Goal: Communication & Community: Answer question/provide support

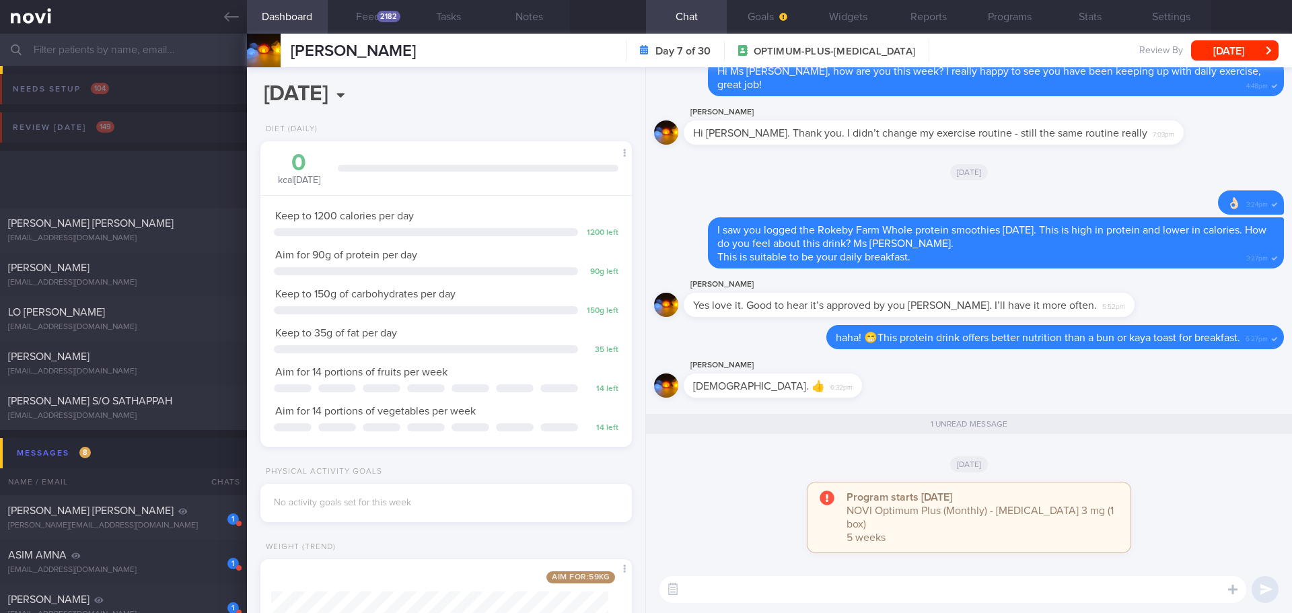
select select "8"
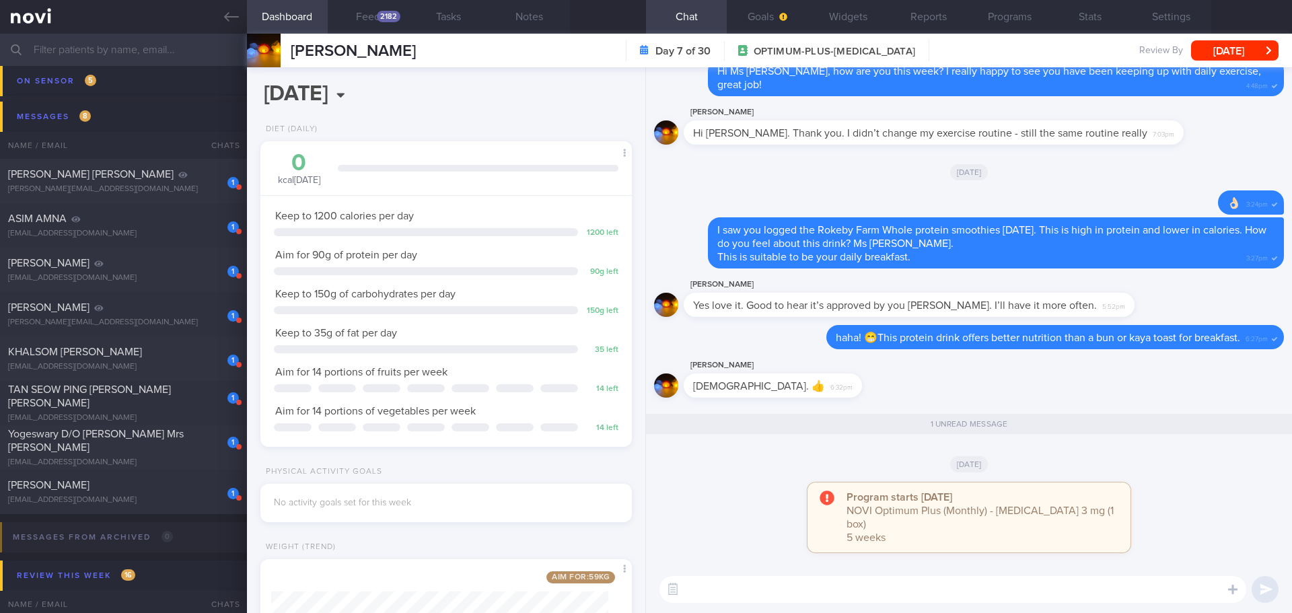
click at [777, 513] on div "Program starts [DATE] NOVI Optimum Plus (Monthly) - [MEDICAL_DATA] 3 mg (1 box)…" at bounding box center [969, 523] width 630 height 83
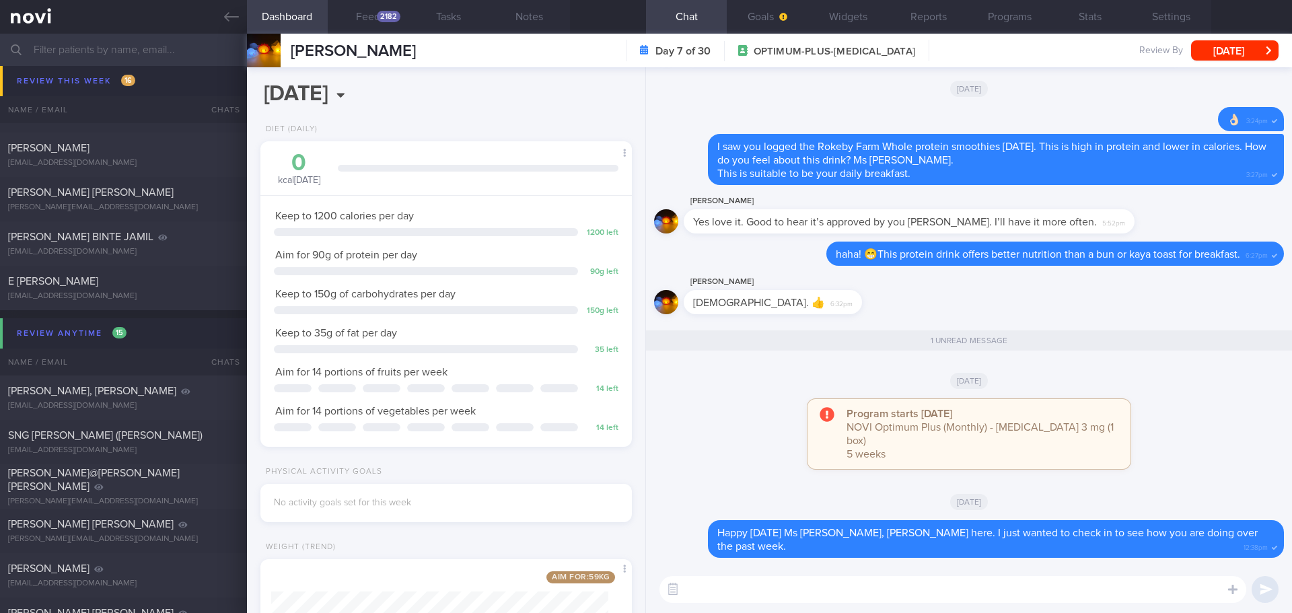
scroll to position [1346, 0]
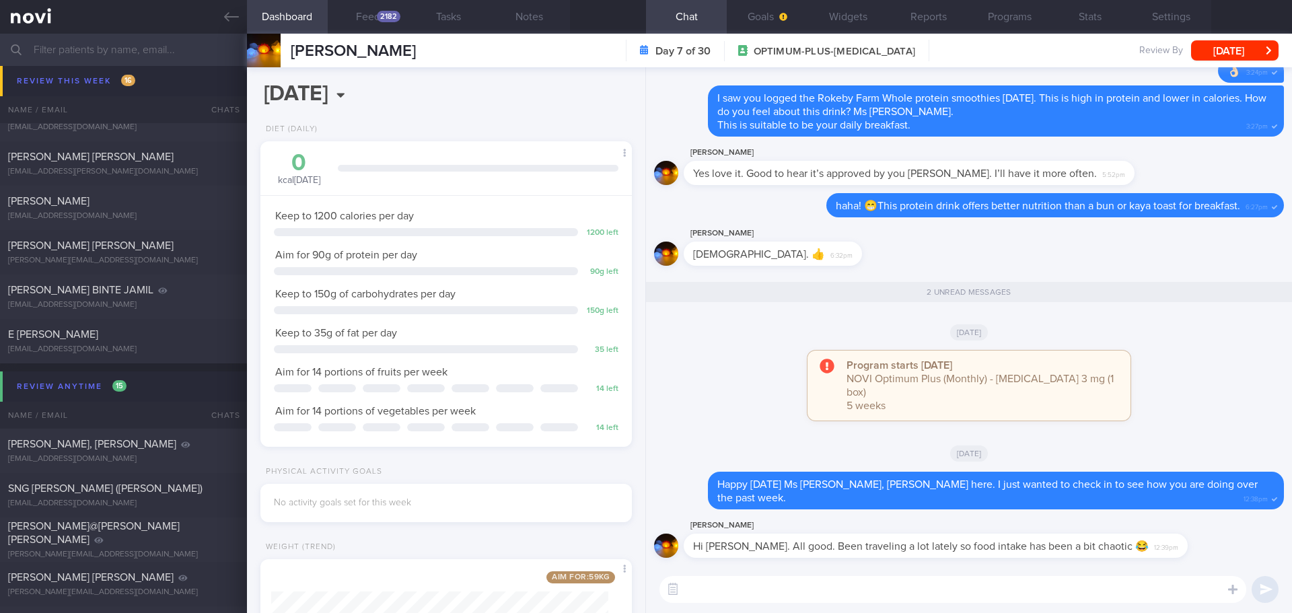
click at [926, 597] on textarea at bounding box center [952, 589] width 587 height 27
click at [926, 602] on textarea at bounding box center [952, 589] width 587 height 27
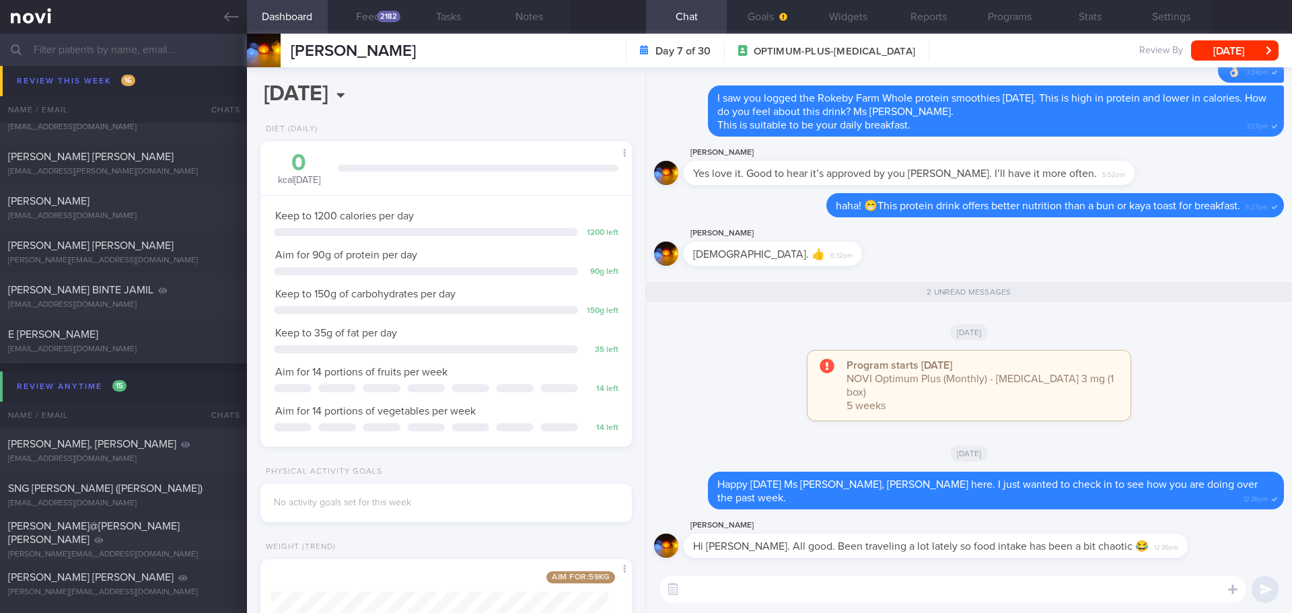
type textarea "A"
click at [721, 587] on textarea "Oppss.. I hope you enjoyed the trips!" at bounding box center [952, 589] width 587 height 27
click at [942, 589] on textarea "Oppss.. 😂 I hope you enjoyed the trips!" at bounding box center [952, 589] width 587 height 27
drag, startPoint x: 967, startPoint y: 596, endPoint x: 1061, endPoint y: 588, distance: 94.5
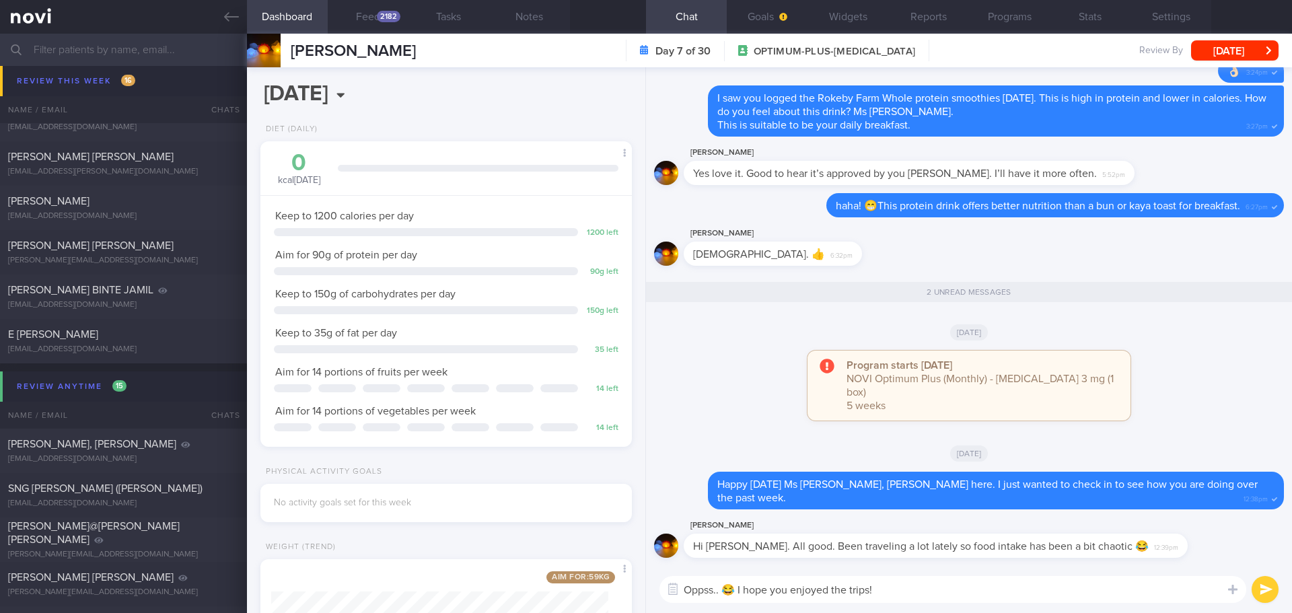
click at [968, 596] on textarea "Oppss.. 😂 I hope you enjoyed the trips!" at bounding box center [952, 589] width 587 height 27
type textarea "Oppss.. 😂 I hope you enjoyed the trips!"
click at [1255, 588] on button "submit" at bounding box center [1264, 589] width 27 height 27
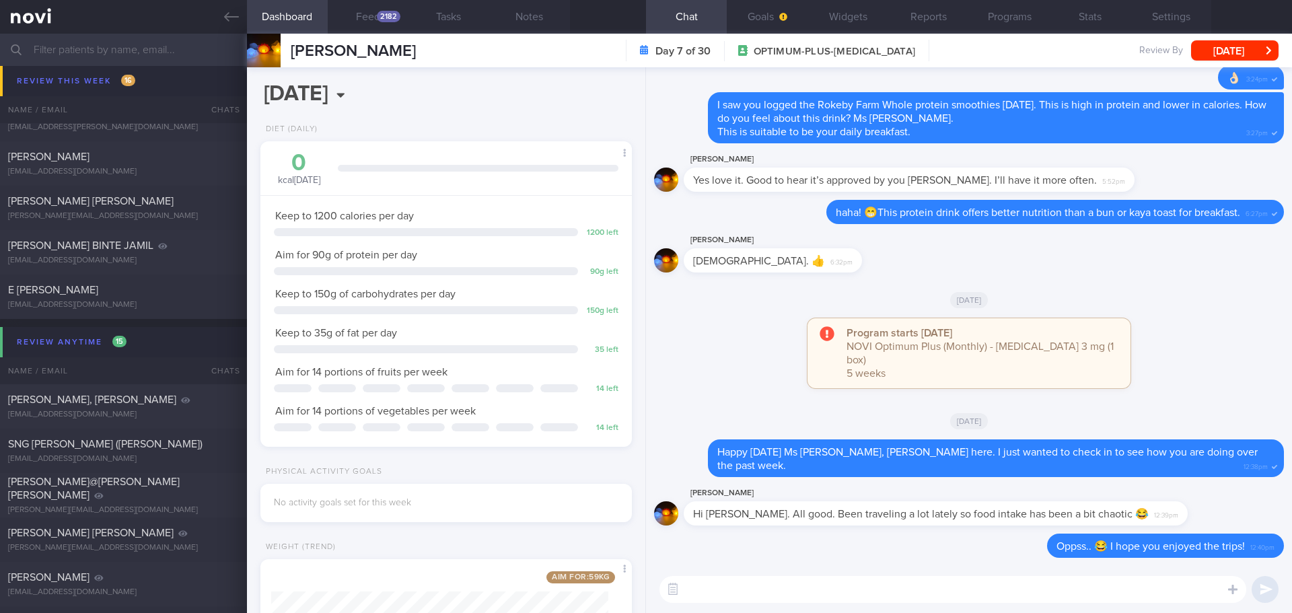
click at [1101, 589] on textarea at bounding box center [952, 589] width 587 height 27
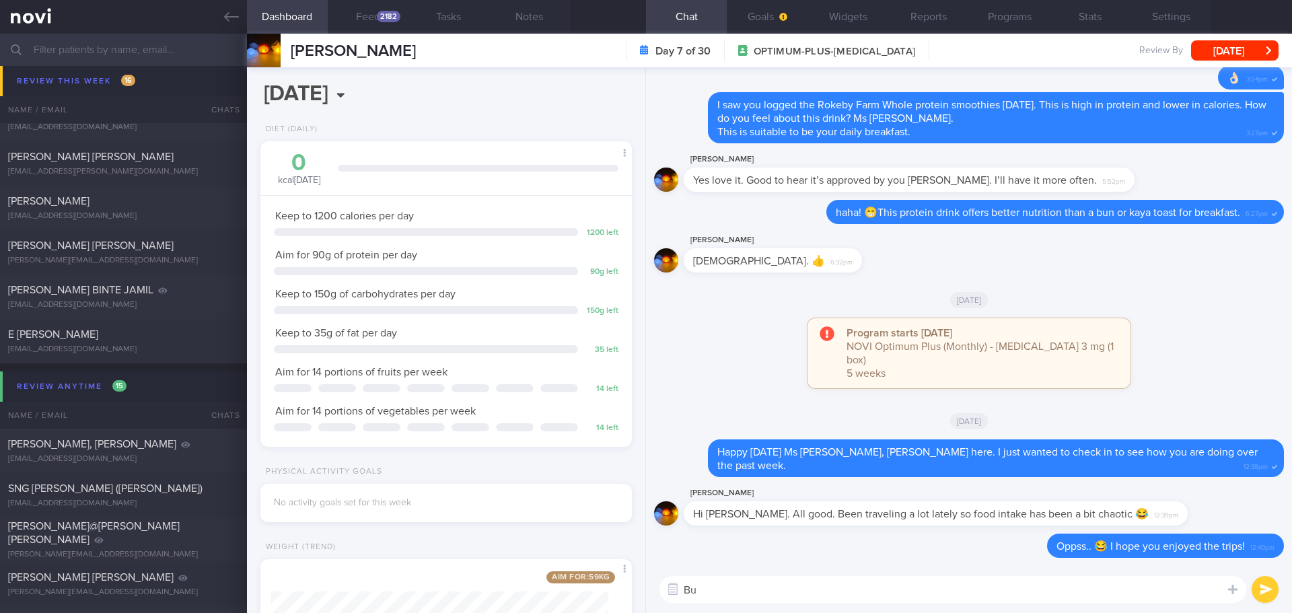
type textarea "B"
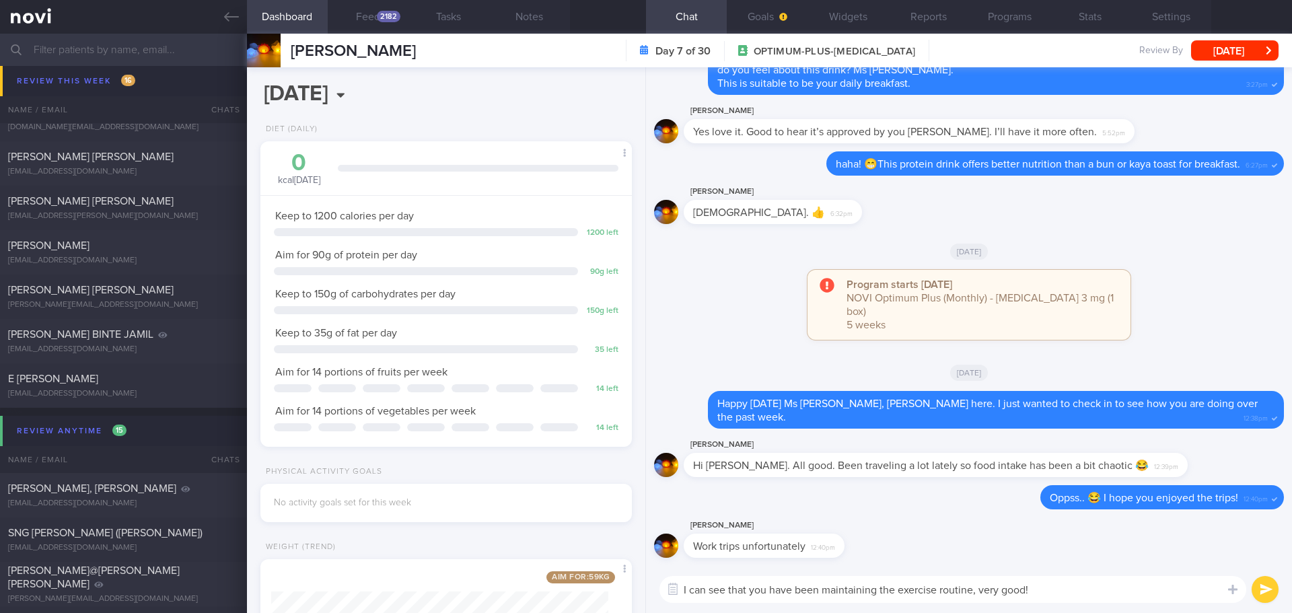
type textarea "I can see that you have been maintaining the exercise routine, very good!"
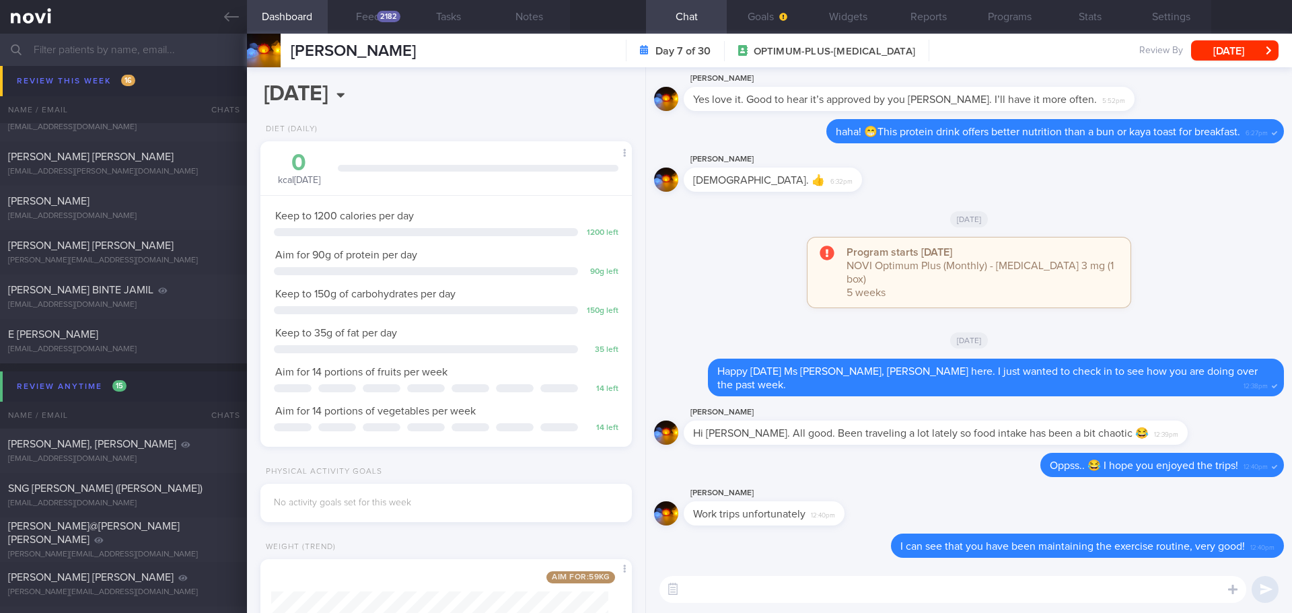
scroll to position [1257, 0]
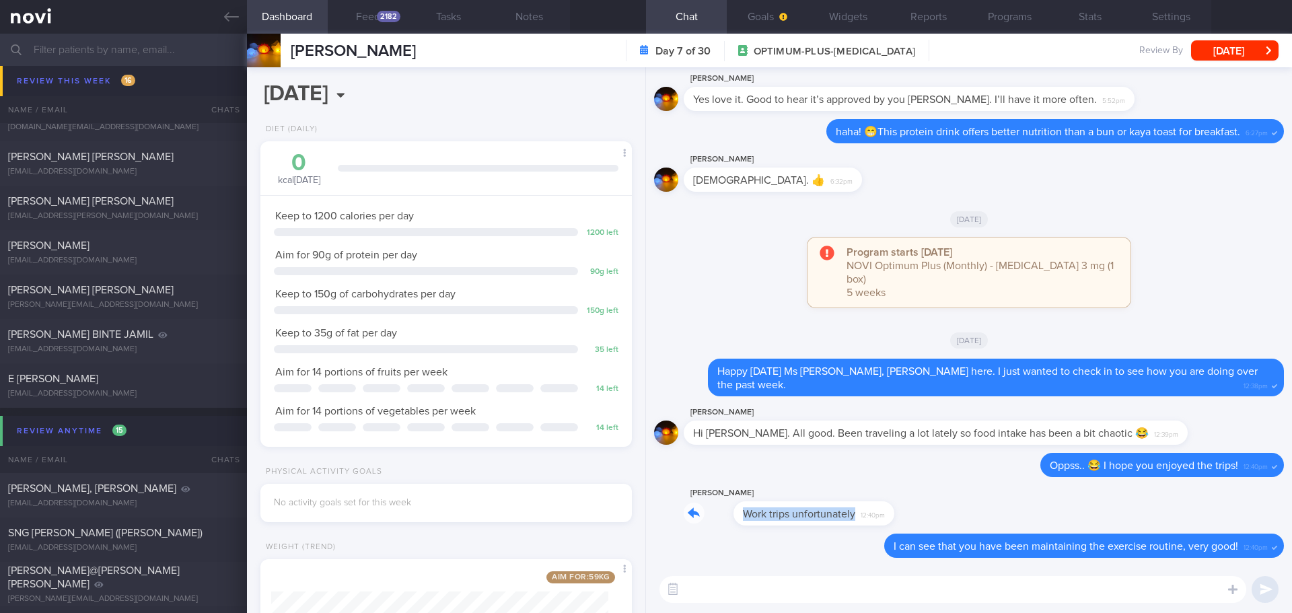
drag, startPoint x: 841, startPoint y: 511, endPoint x: 929, endPoint y: 511, distance: 88.1
click at [929, 511] on div "[PERSON_NAME] Work trips unfortunately 12:40pm" at bounding box center [969, 509] width 630 height 48
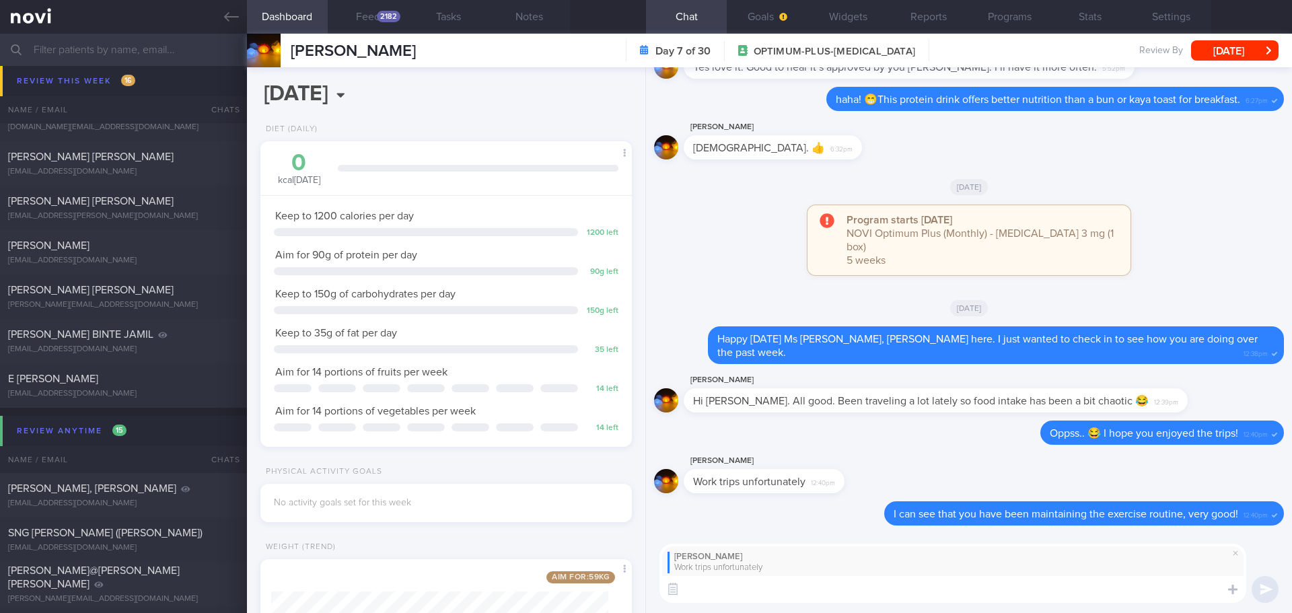
click at [840, 589] on textarea at bounding box center [952, 589] width 587 height 27
type textarea "ahhh okay.. 😅"
click at [1260, 591] on button "submit" at bounding box center [1264, 589] width 27 height 27
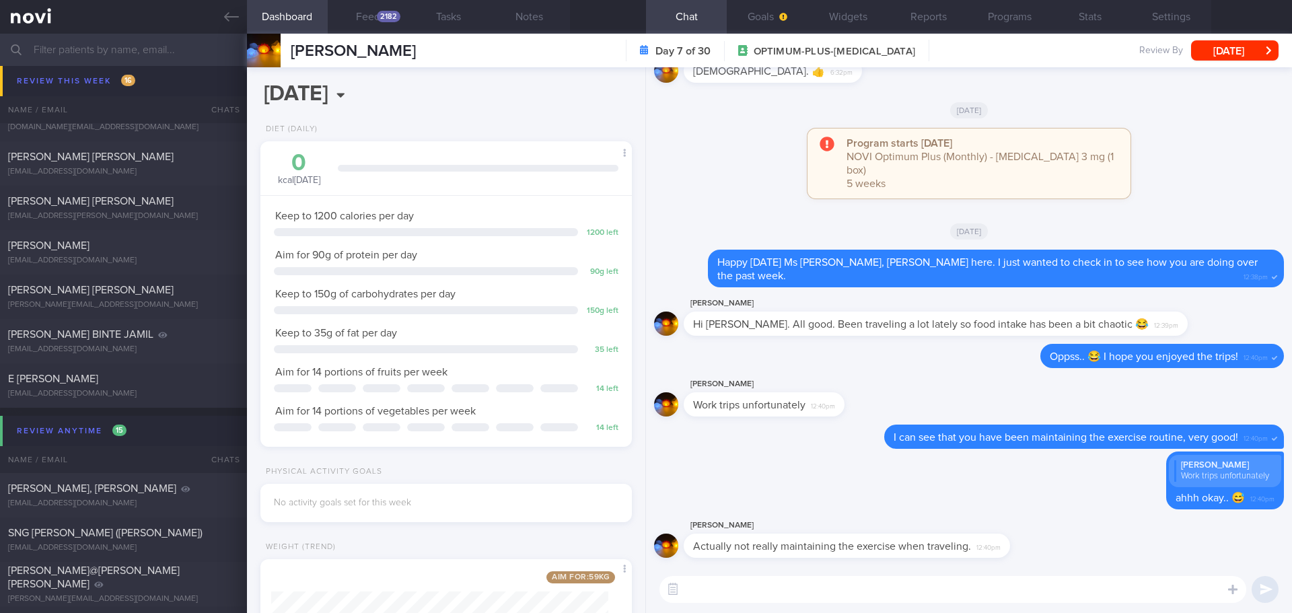
click at [1042, 595] on textarea at bounding box center [952, 589] width 587 height 27
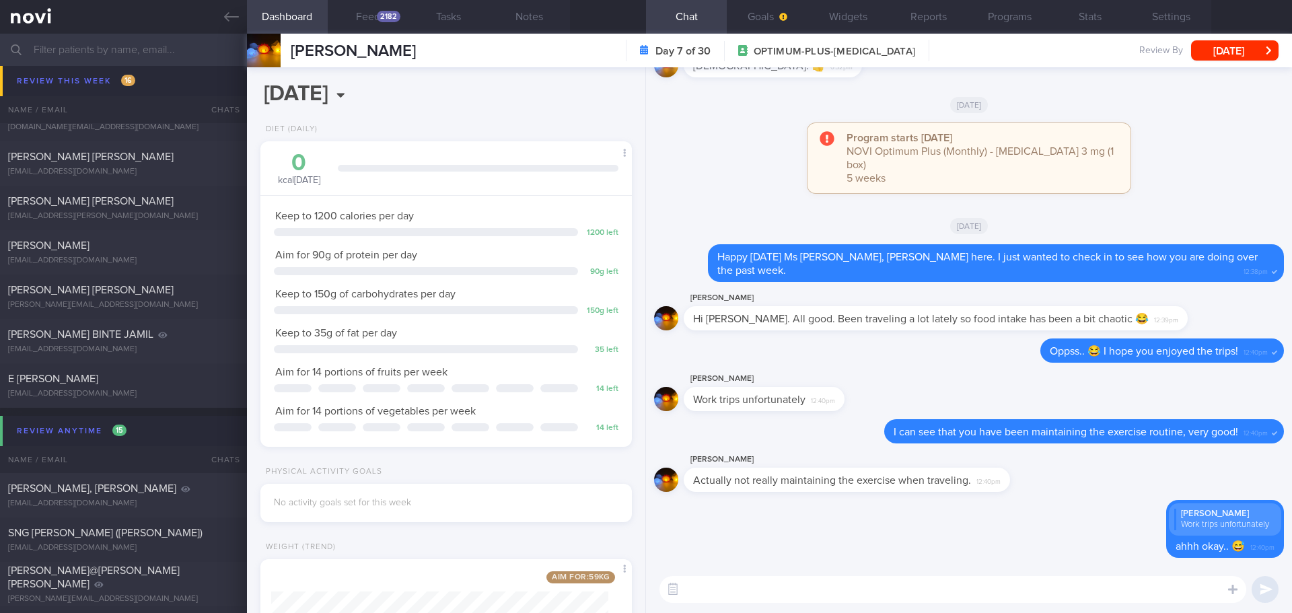
click at [1042, 595] on textarea at bounding box center [952, 589] width 587 height 27
click at [1040, 595] on textarea at bounding box center [952, 589] width 587 height 27
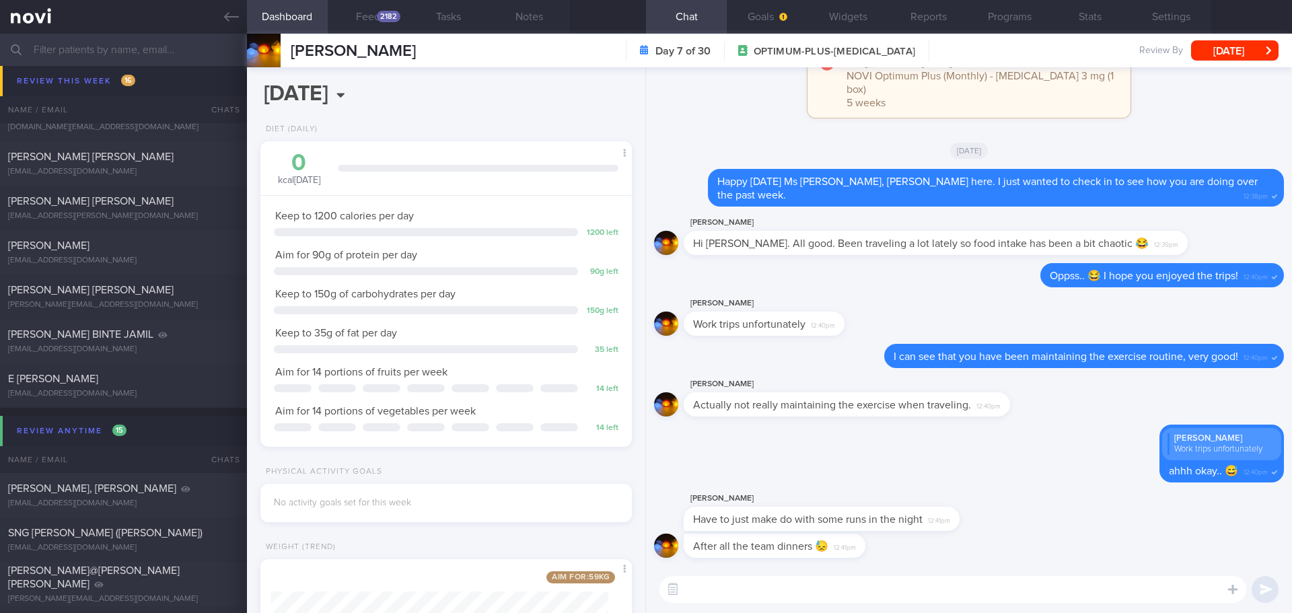
click at [795, 585] on textarea at bounding box center [952, 589] width 587 height 27
click at [795, 589] on textarea at bounding box center [952, 589] width 587 height 27
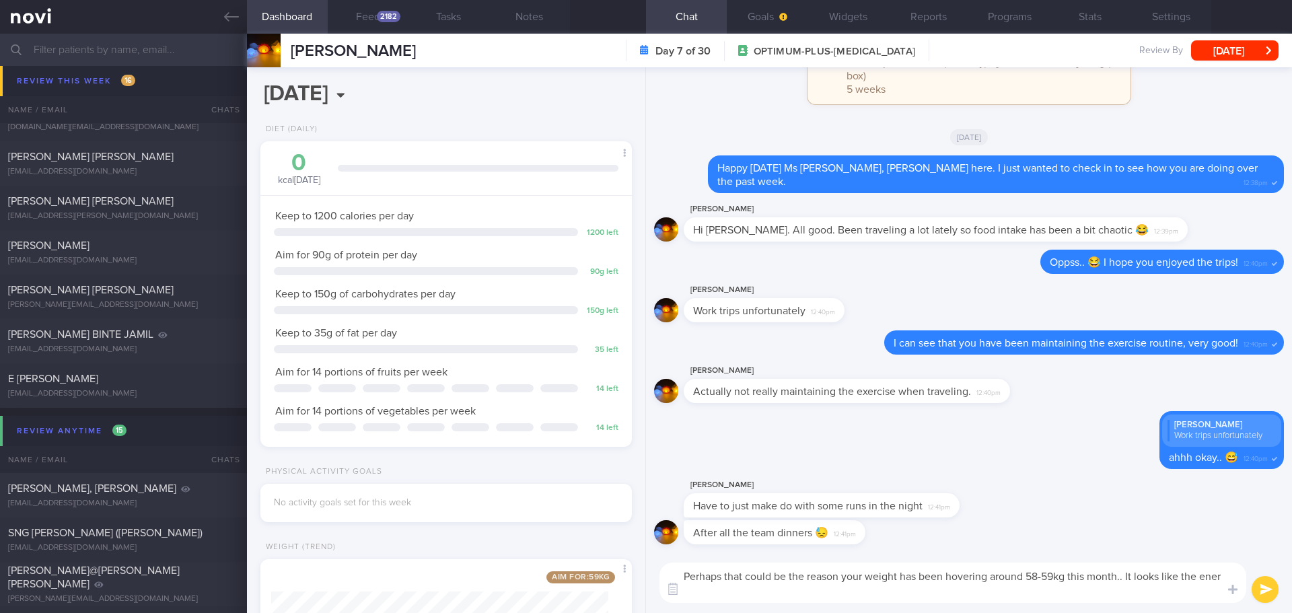
scroll to position [0, 0]
drag, startPoint x: 1127, startPoint y: 576, endPoint x: 1155, endPoint y: 603, distance: 39.0
click at [1155, 603] on div "Perhaps that could be the reason your weight has been hovering around 58-59kg t…" at bounding box center [969, 582] width 646 height 61
click at [813, 588] on textarea "Perhaps that could be the reason your weight has been hovering around 58-59kg t…" at bounding box center [952, 582] width 587 height 40
click at [809, 589] on textarea "Perhaps that could be the reason your weight has been hovering around 58-59kg t…" at bounding box center [952, 582] width 587 height 40
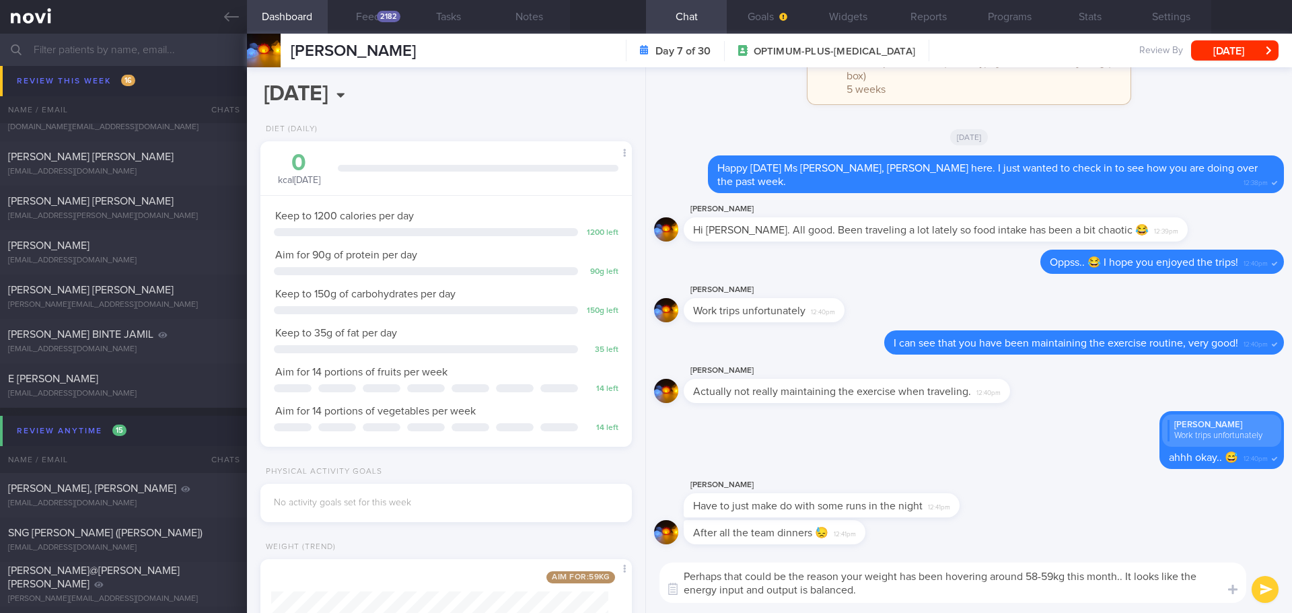
click at [1128, 588] on textarea "Perhaps that could be the reason your weight has been hovering around 58-59kg t…" at bounding box center [952, 582] width 587 height 40
click at [810, 591] on textarea "Perhaps that could be the reason your weight has been hovering around 58-59kg t…" at bounding box center [952, 582] width 587 height 40
click at [915, 589] on textarea "Perhaps that could be the reason your weight has been hovering around 58-59kg t…" at bounding box center [952, 582] width 587 height 40
click at [922, 595] on textarea "Perhaps that could be the reason your weight has been hovering around 58-59kg t…" at bounding box center [952, 582] width 587 height 40
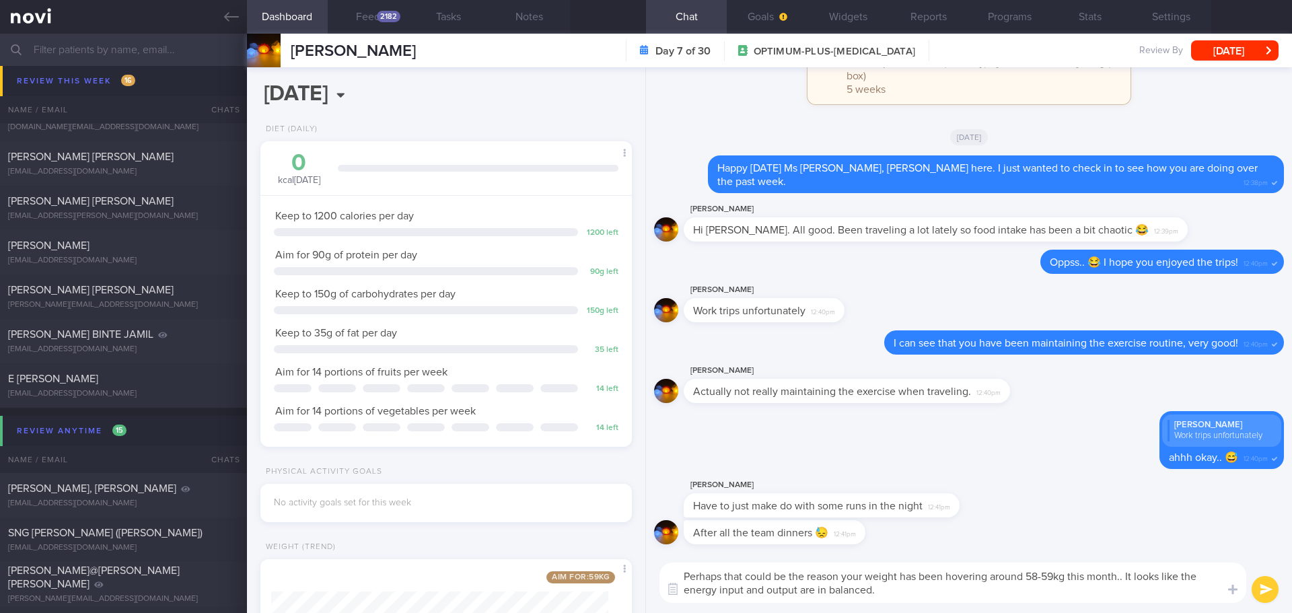
click at [922, 595] on textarea "Perhaps that could be the reason your weight has been hovering around 58-59kg t…" at bounding box center [952, 582] width 587 height 40
click at [933, 598] on textarea "Perhaps that could be the reason your weight has been hovering around 58-59kg t…" at bounding box center [952, 582] width 587 height 40
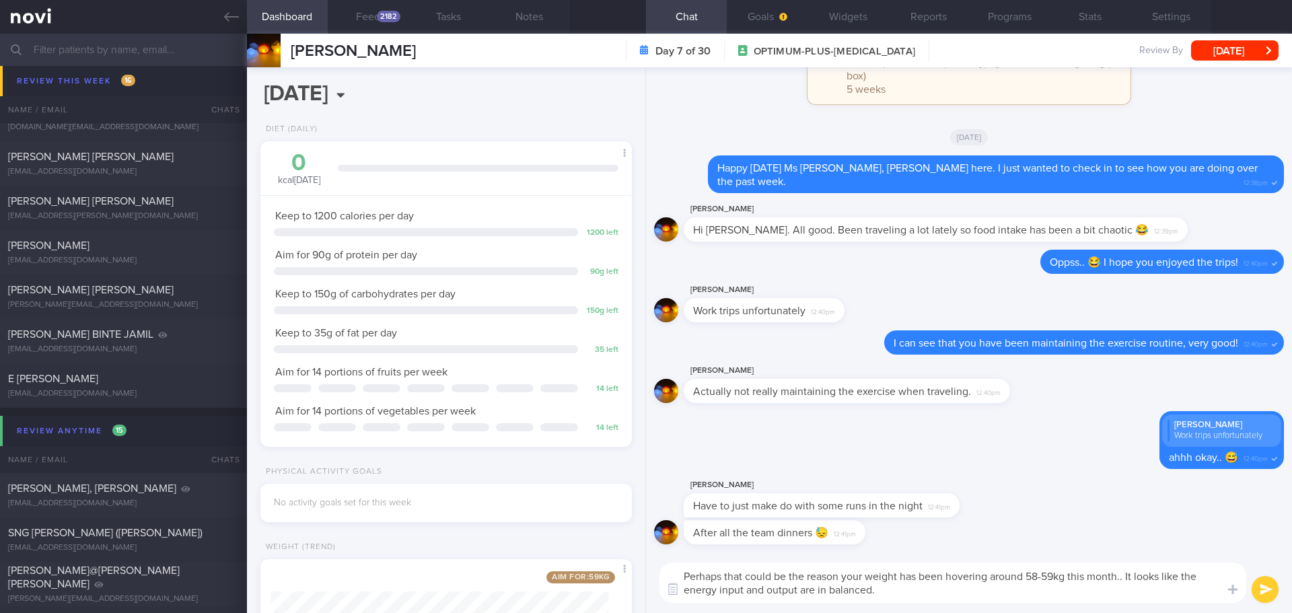
click at [933, 598] on textarea "Perhaps that could be the reason your weight has been hovering around 58-59kg t…" at bounding box center [952, 582] width 587 height 40
click at [1175, 591] on textarea "Perhaps that could be the reason your weight has been hovering around 58-59kg t…" at bounding box center [952, 582] width 587 height 40
type textarea "Perhaps that could be the reason your weight has been hovering around 58-59kg t…"
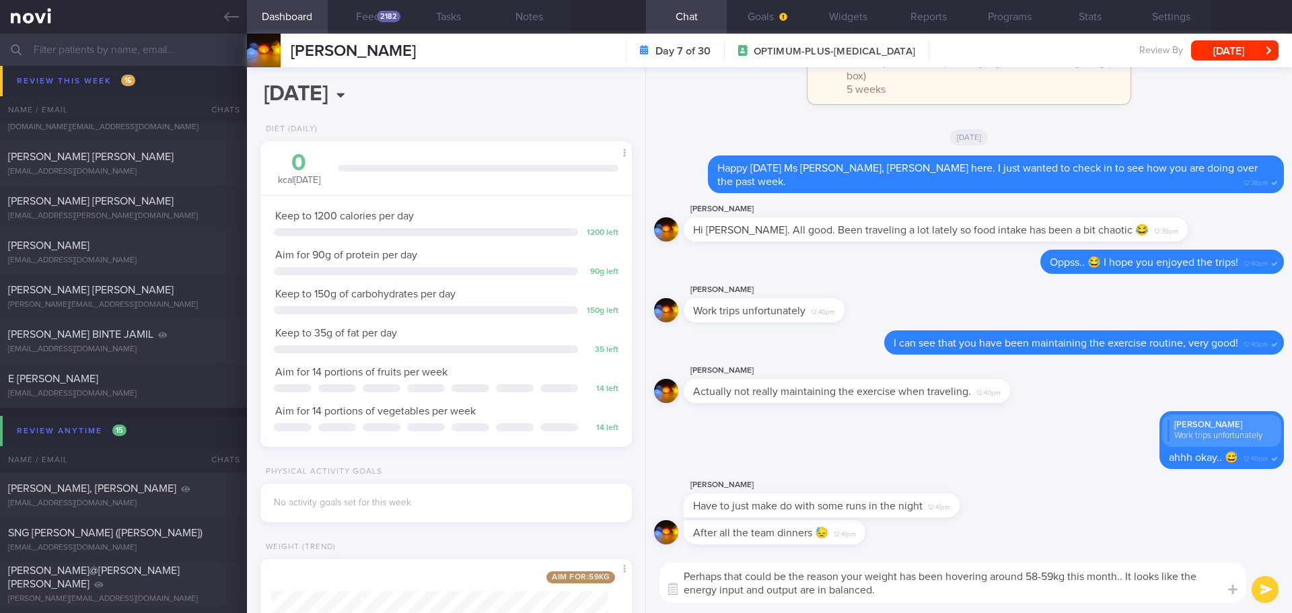
click at [1258, 590] on button "submit" at bounding box center [1264, 589] width 27 height 27
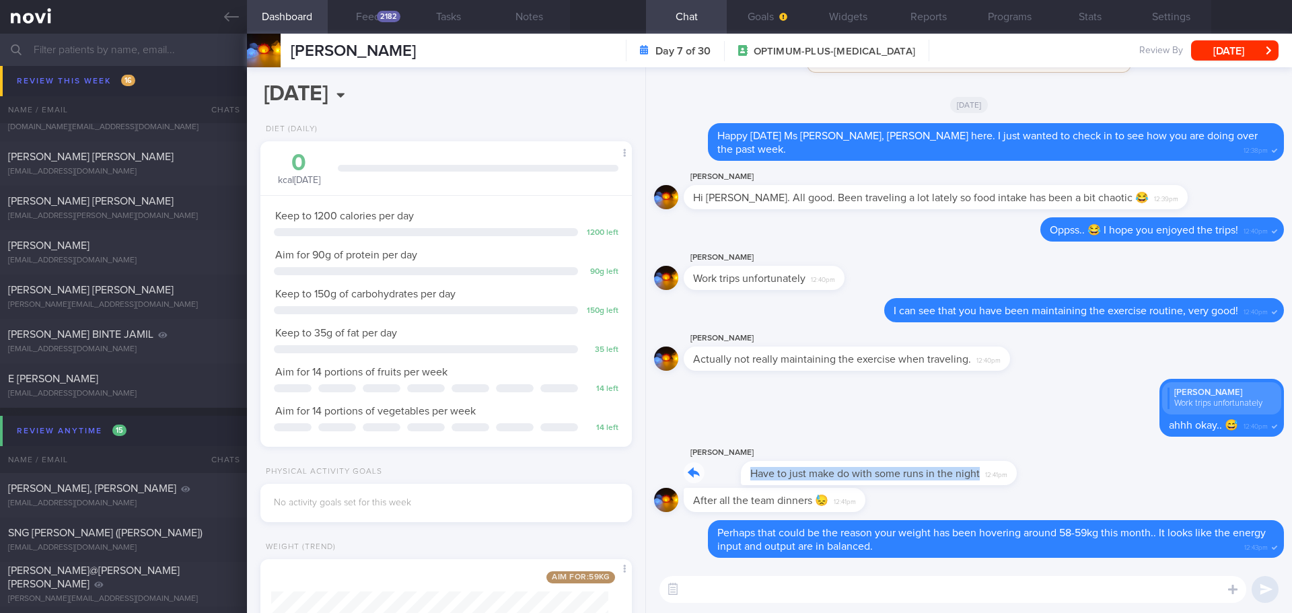
drag, startPoint x: 952, startPoint y: 468, endPoint x: 1075, endPoint y: 468, distance: 123.1
click at [1075, 468] on div "[PERSON_NAME] Have to just make do with some runs in the night 12:41pm" at bounding box center [969, 466] width 630 height 43
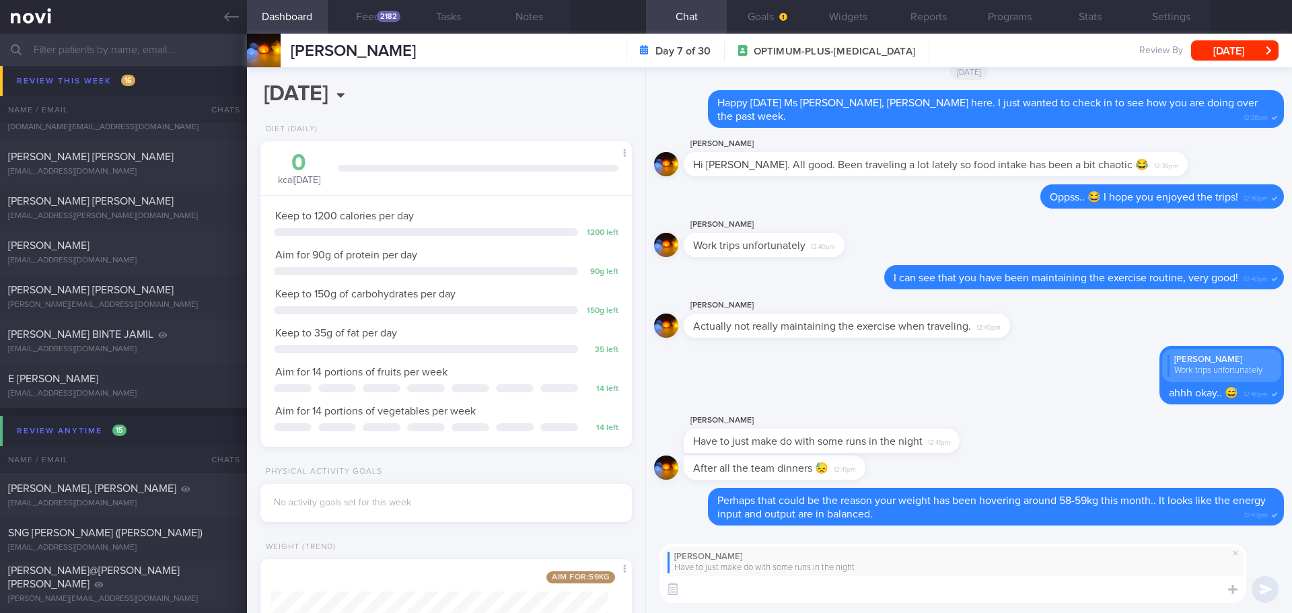
click at [962, 588] on textarea at bounding box center [952, 589] width 587 height 27
type textarea "I see.. if not a short session of HIIT in hotel works too."
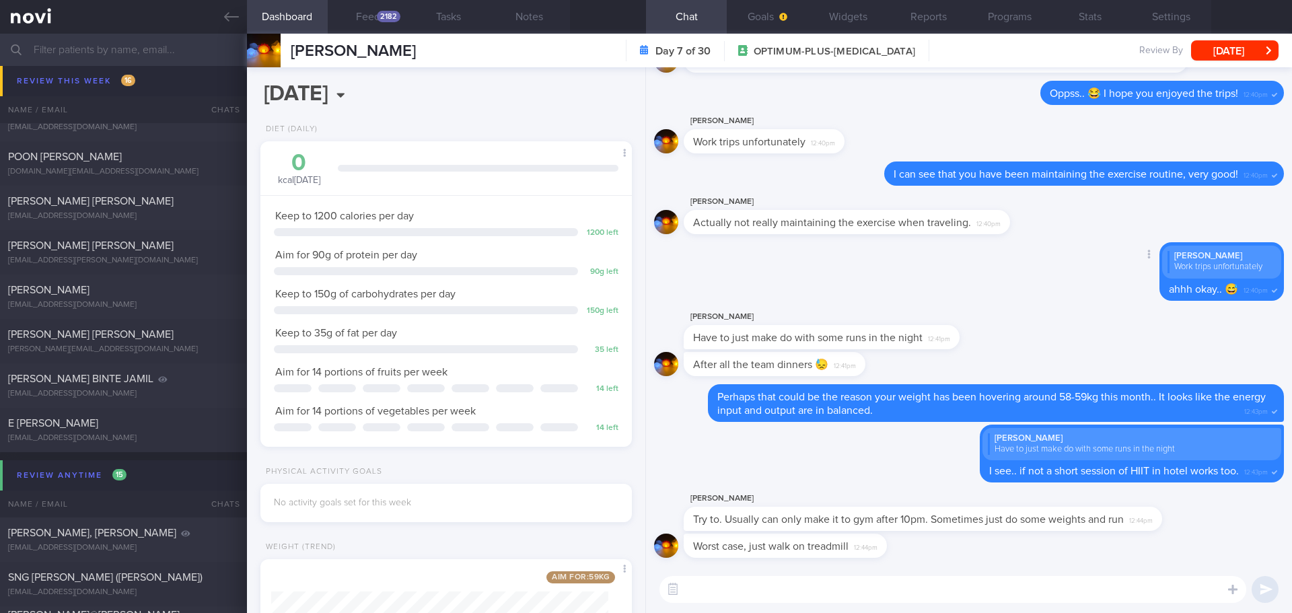
click at [942, 307] on div "Delete [PERSON_NAME] Work trips unfortunately ahhh okay.. 😅 12:40pm" at bounding box center [969, 275] width 630 height 67
